Goal: Transaction & Acquisition: Purchase product/service

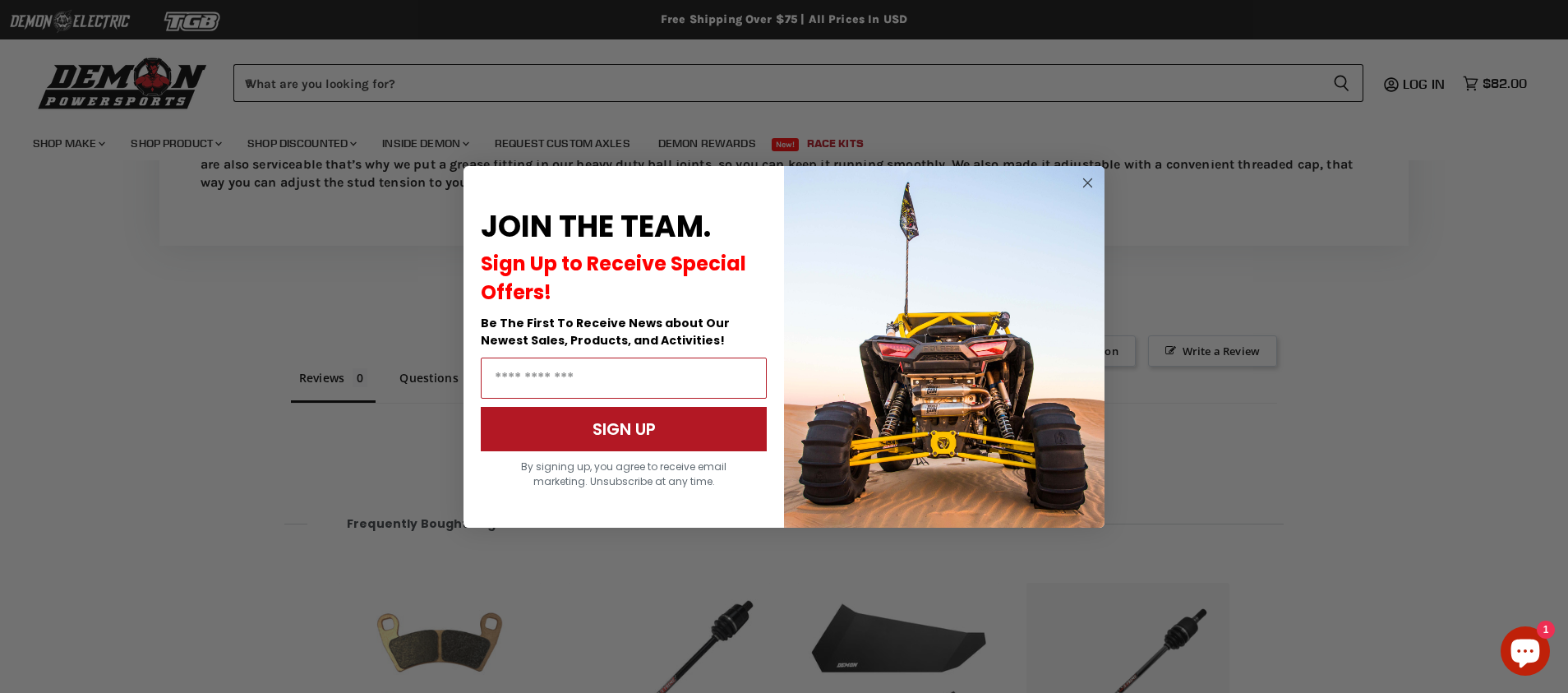
scroll to position [1385, 0]
